Goal: Book appointment/travel/reservation

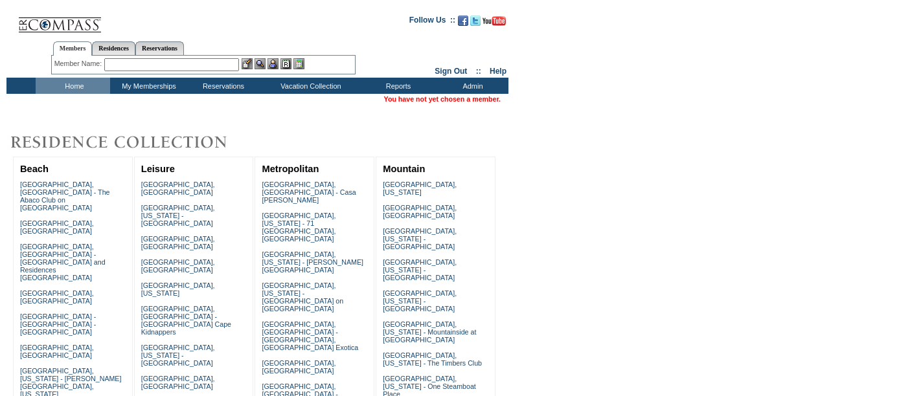
scroll to position [203, 0]
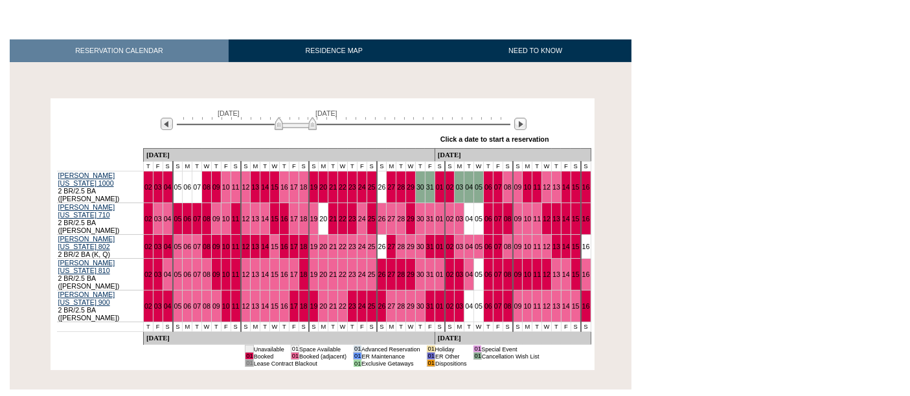
scroll to position [196, 0]
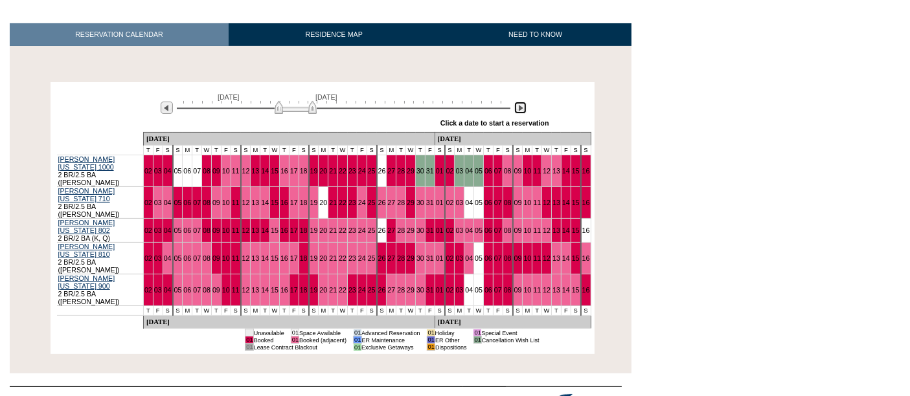
click at [516, 102] on img at bounding box center [520, 108] width 12 height 12
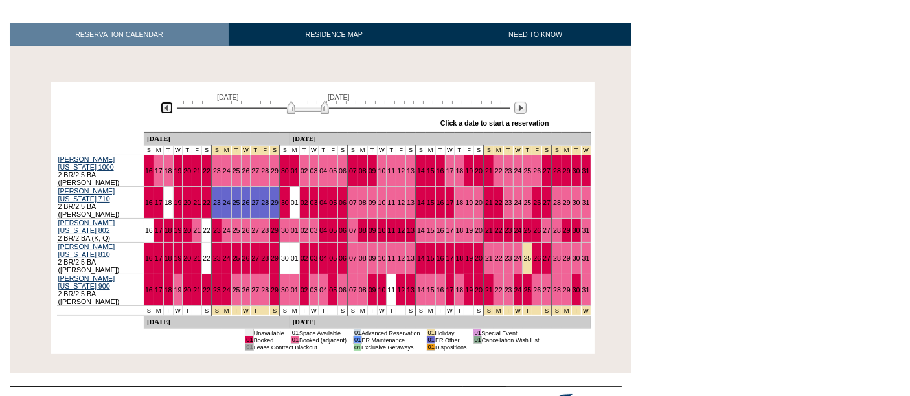
click at [166, 102] on img at bounding box center [167, 108] width 12 height 12
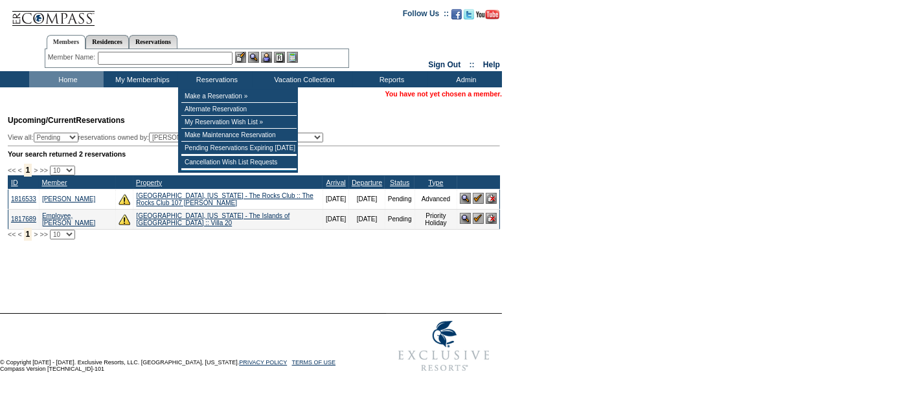
click at [192, 58] on input "text" at bounding box center [165, 58] width 135 height 13
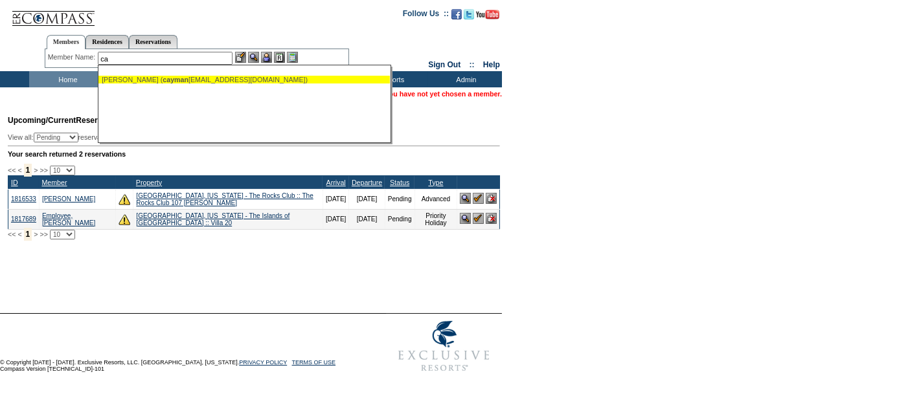
type input "c"
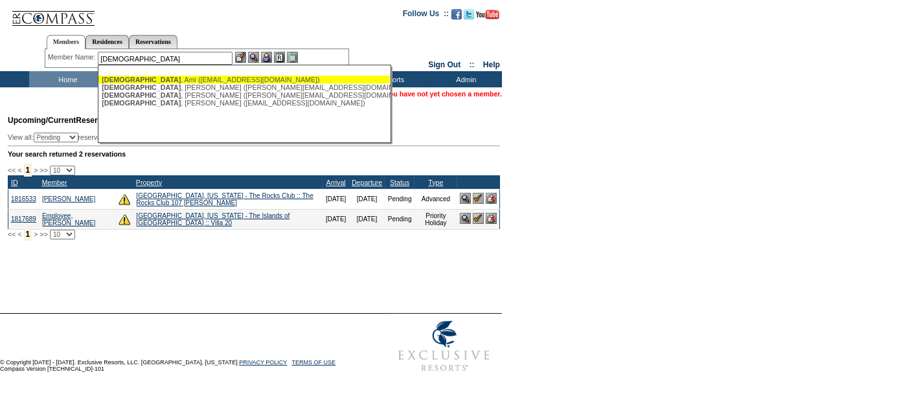
click at [142, 76] on div "[DEMOGRAPHIC_DATA][PERSON_NAME] ([EMAIL_ADDRESS][DOMAIN_NAME])" at bounding box center [244, 80] width 285 height 8
type input "[DEMOGRAPHIC_DATA][PERSON_NAME] ([EMAIL_ADDRESS][DOMAIN_NAME])"
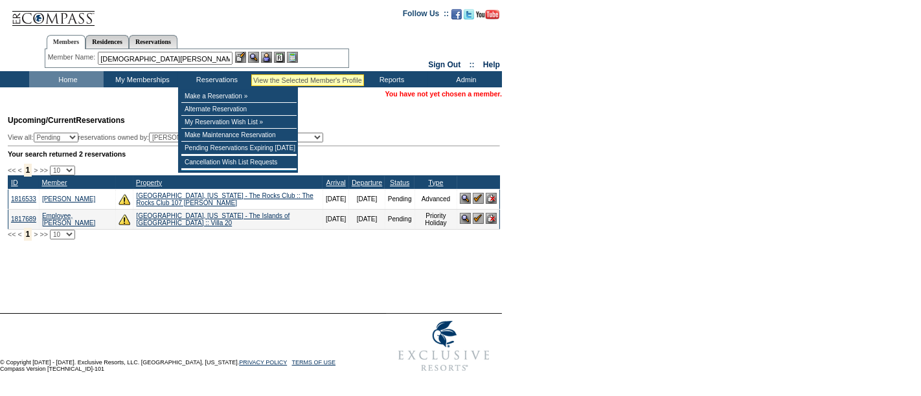
click at [252, 58] on img at bounding box center [253, 57] width 11 height 11
